Goal: Check status: Check status

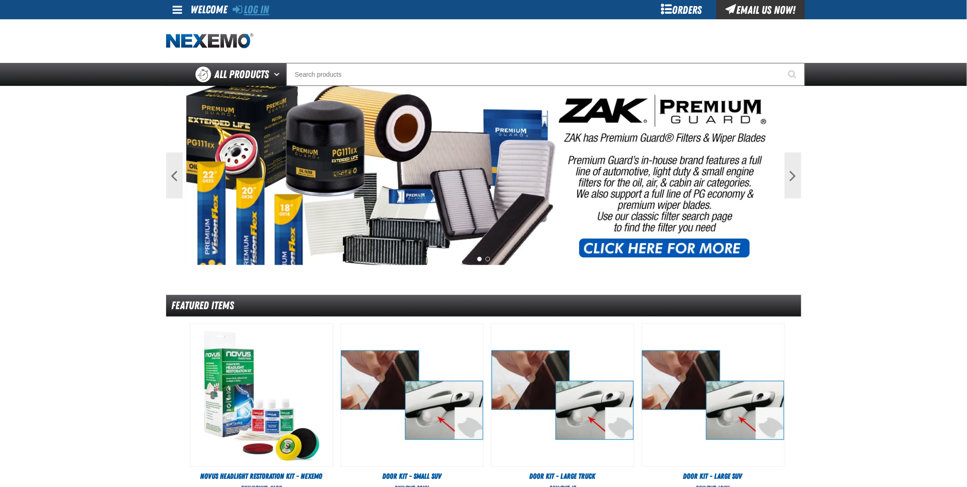
click at [264, 9] on link "Log In" at bounding box center [251, 9] width 36 height 13
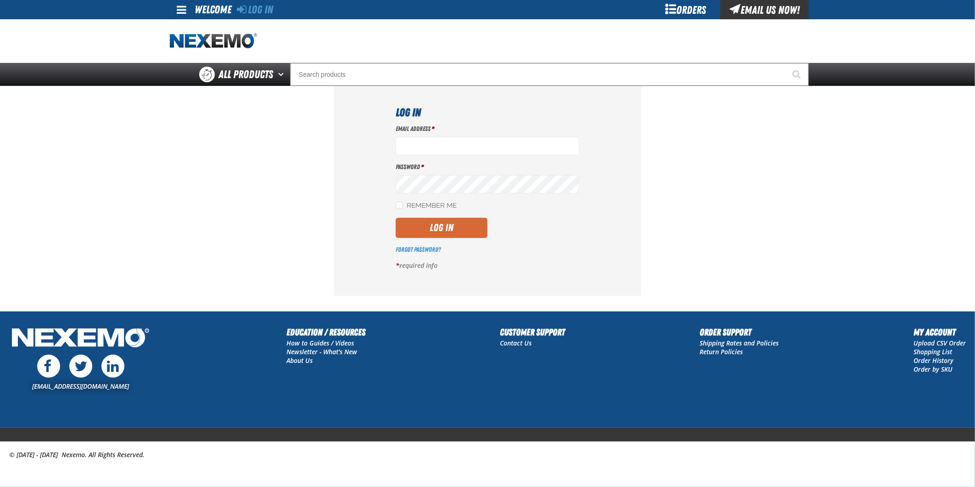
type input "[EMAIL_ADDRESS][DOMAIN_NAME]"
click at [449, 229] on button "Log In" at bounding box center [442, 228] width 92 height 20
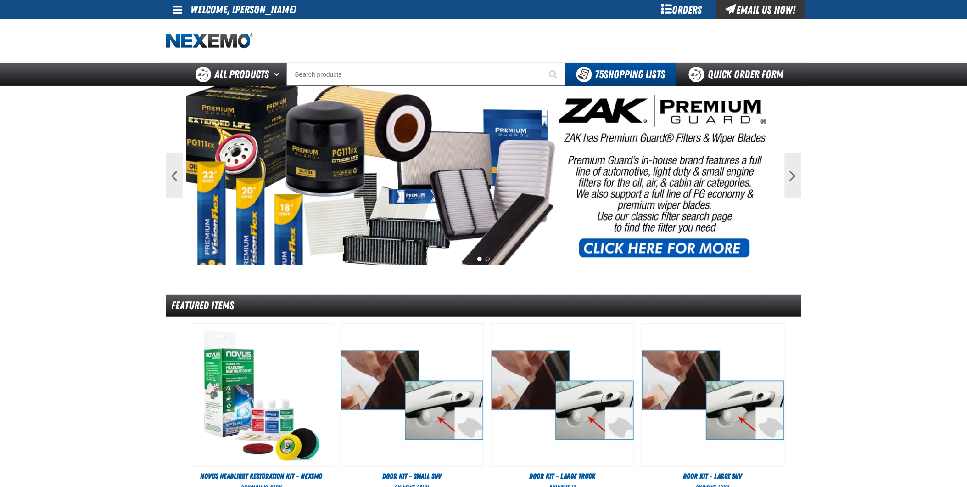
click at [685, 7] on div "Orders" at bounding box center [682, 9] width 69 height 19
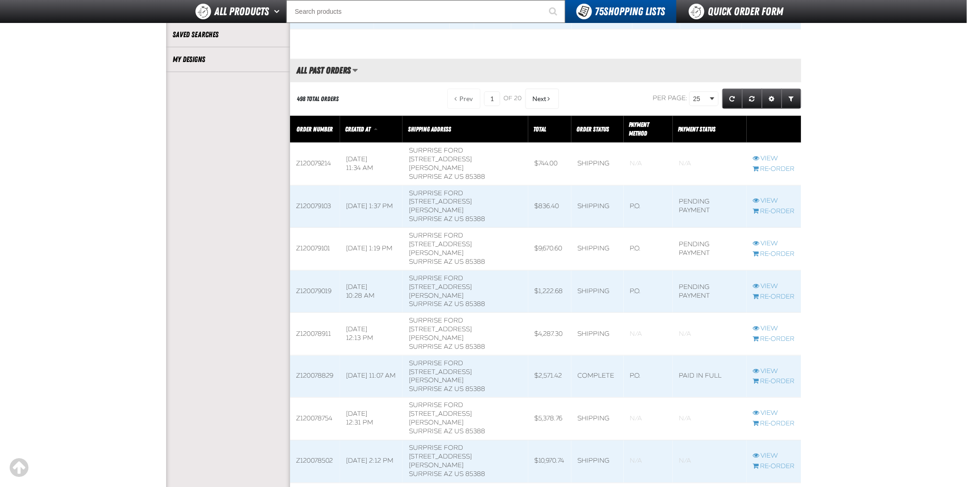
scroll to position [255, 0]
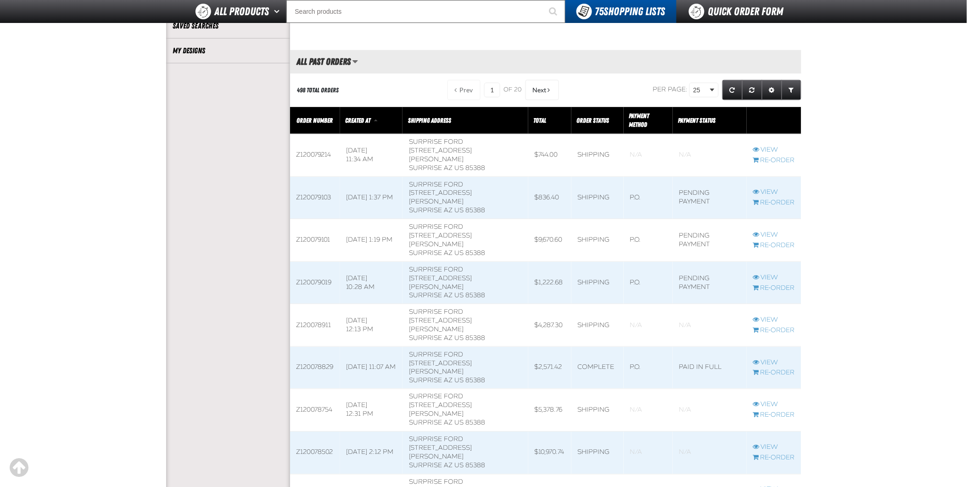
click at [441, 262] on span at bounding box center [465, 283] width 125 height 42
click at [767, 273] on link "View" at bounding box center [774, 277] width 42 height 9
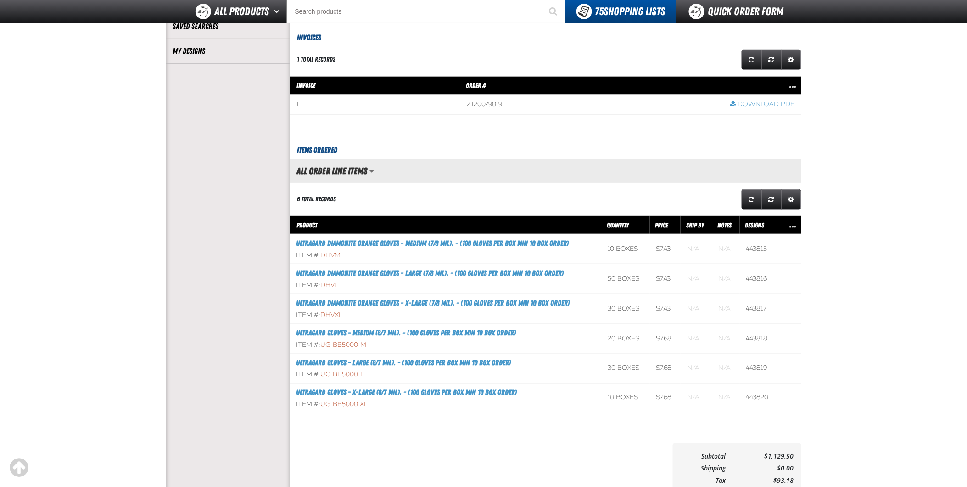
scroll to position [255, 0]
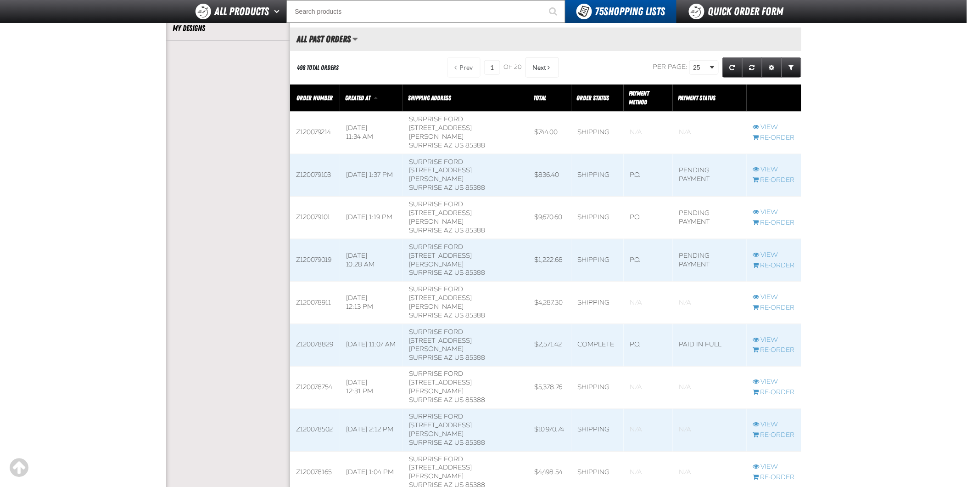
scroll to position [255, 0]
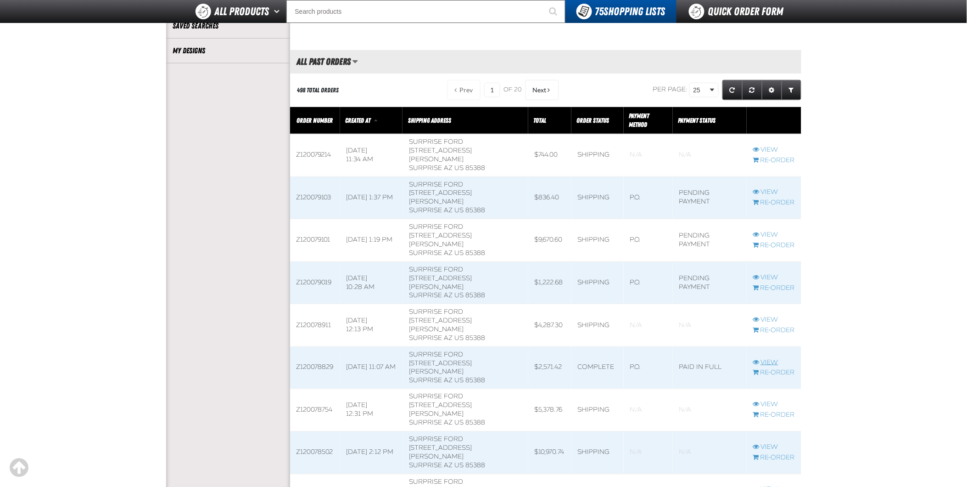
click at [776, 358] on link "View" at bounding box center [774, 362] width 42 height 9
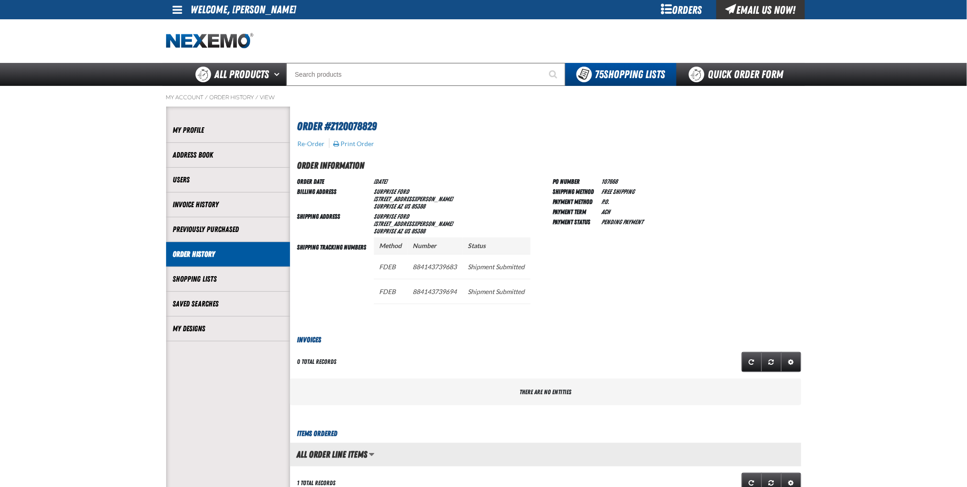
scroll to position [102, 0]
